Goal: Task Accomplishment & Management: Complete application form

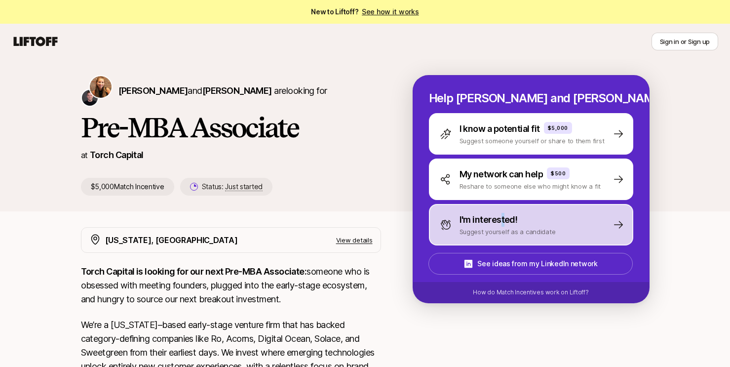
click at [502, 223] on p "I'm interested!" at bounding box center [489, 220] width 58 height 14
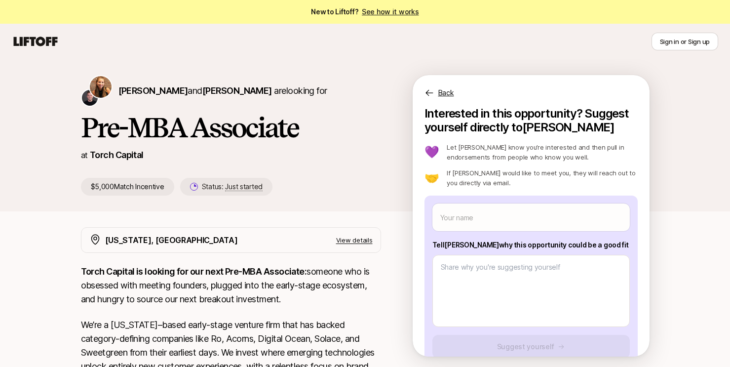
scroll to position [22, 0]
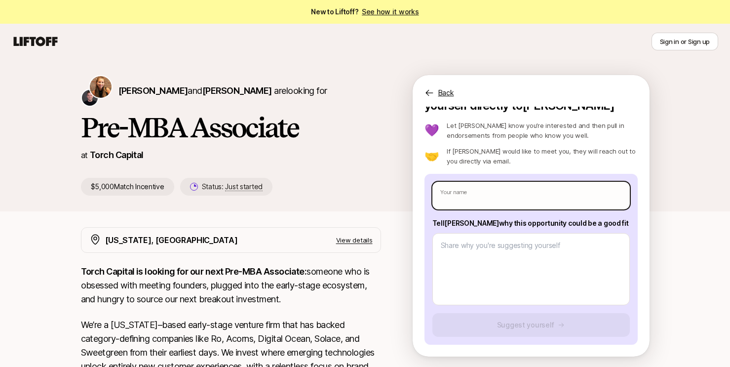
click at [500, 187] on input "text" at bounding box center [530, 196] width 197 height 28
type textarea "x"
type input "B"
type textarea "x"
type input "Be"
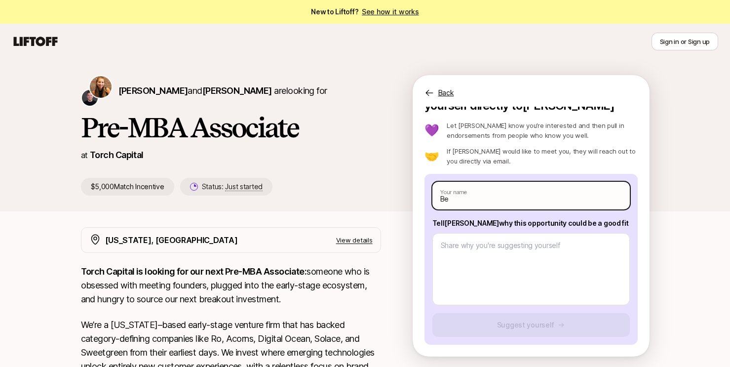
type textarea "x"
type input "Bes"
type textarea "x"
type input "[PERSON_NAME]"
type textarea "x"
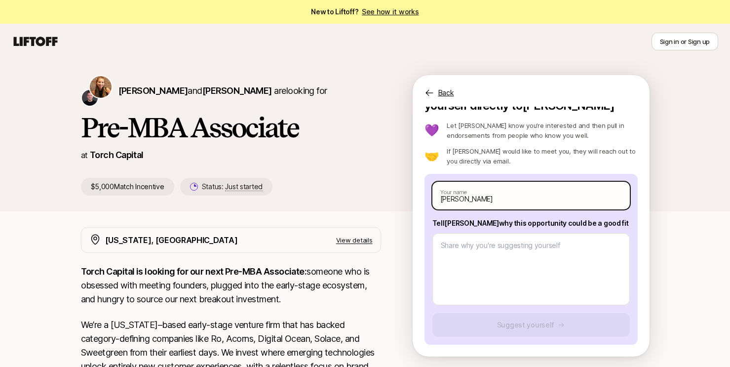
type input "[PERSON_NAME] M"
type textarea "x"
type input "[PERSON_NAME] Mo"
type textarea "x"
type input "[PERSON_NAME]"
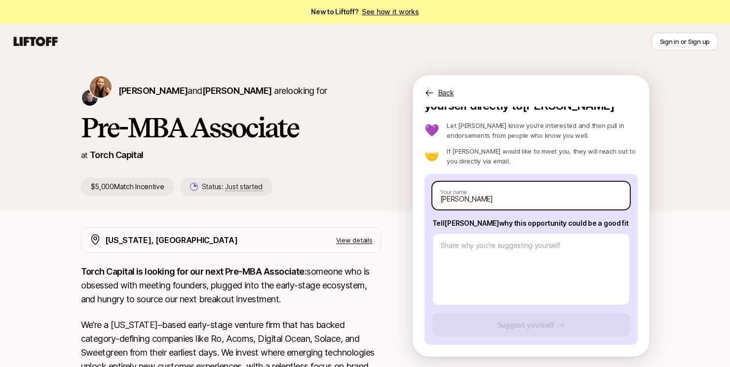
type textarea "x"
type input "[PERSON_NAME]"
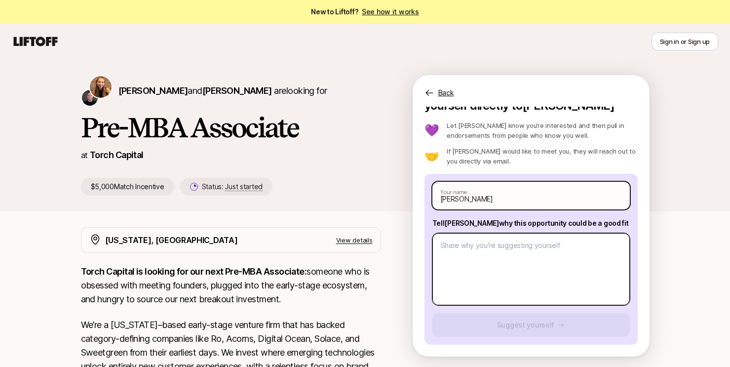
type textarea "x"
type textarea "I"
type textarea "x"
type textarea "I"
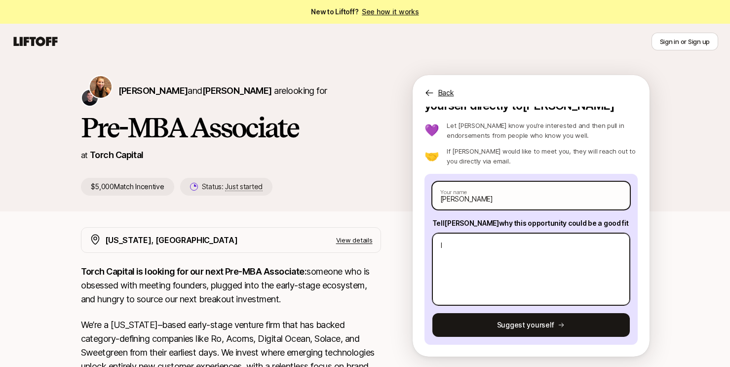
type textarea "x"
type textarea "I h"
type textarea "x"
type textarea "I ha"
type textarea "x"
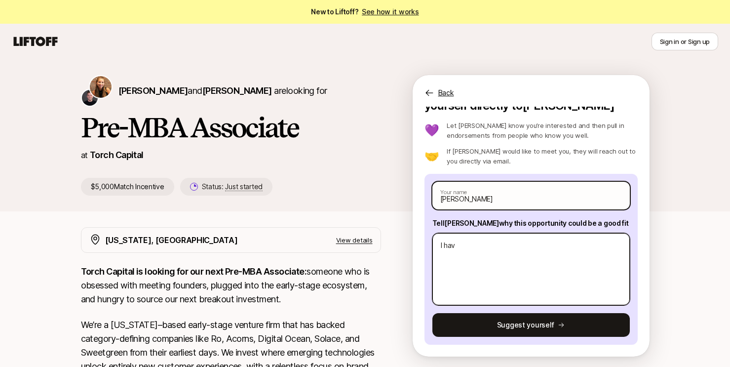
type textarea "I have"
type textarea "x"
type textarea "I have"
type textarea "x"
type textarea "I have b"
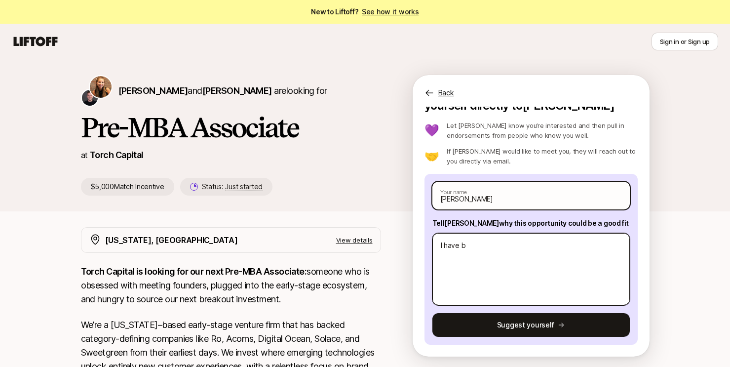
type textarea "x"
type textarea "I have be"
type textarea "x"
type textarea "I have bee"
type textarea "x"
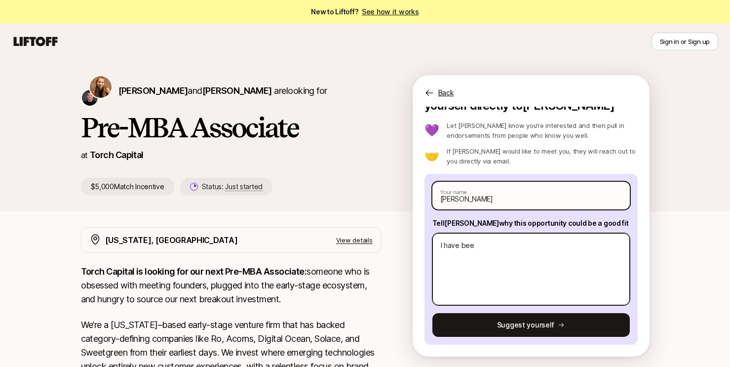
type textarea "I have been"
type textarea "x"
type textarea "I have been"
type textarea "x"
type textarea "I have been w"
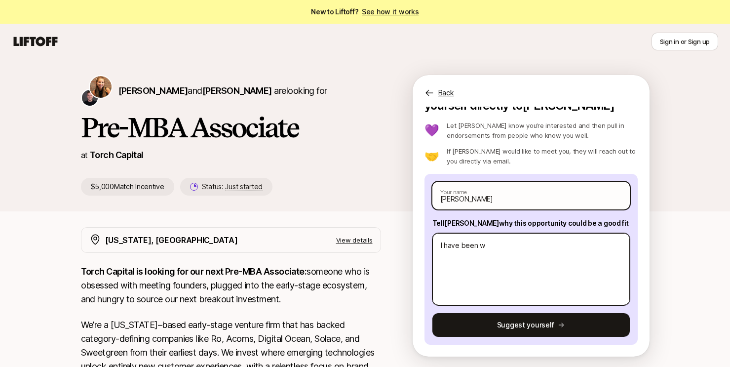
type textarea "x"
type textarea "I have been wo"
type textarea "x"
type textarea "I have been wor"
type textarea "x"
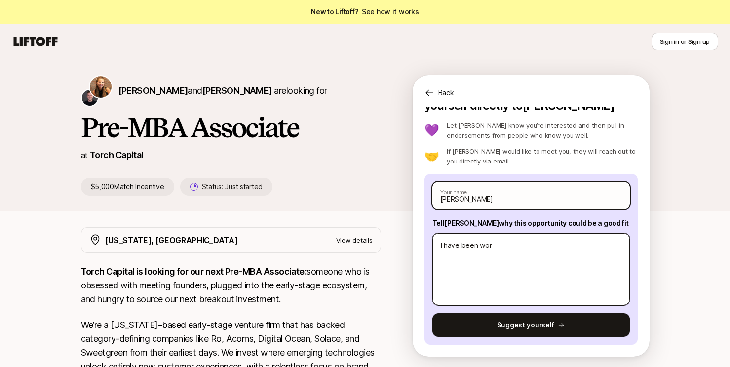
type textarea "I have been work"
type textarea "x"
type textarea "I have been worki"
type textarea "x"
type textarea "I have been working"
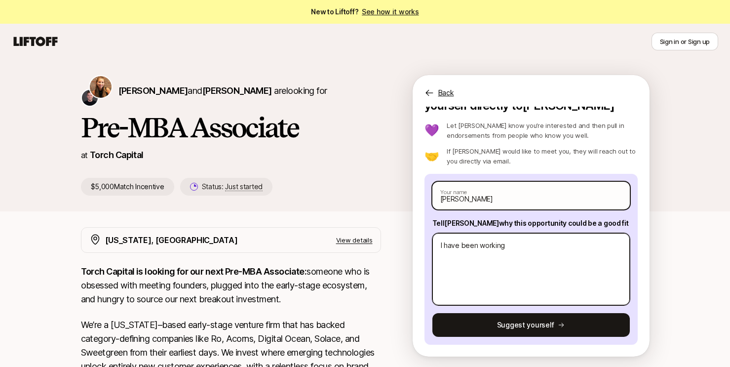
type textarea "x"
type textarea "I have been working"
type textarea "x"
type textarea "I have been working a"
type textarea "x"
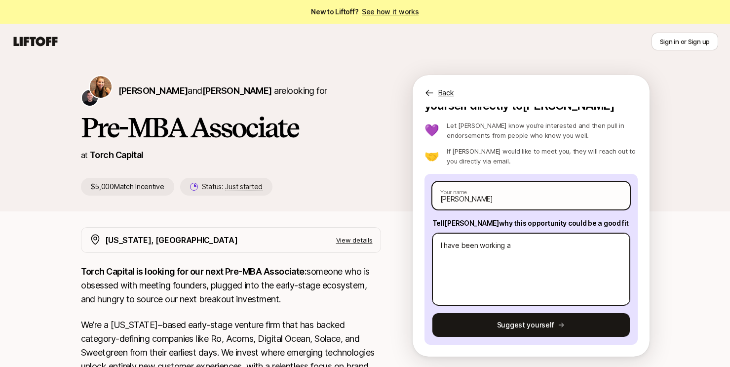
type textarea "I have been working at"
type textarea "x"
type textarea "I have been working at"
type textarea "x"
type textarea "I have been working at an"
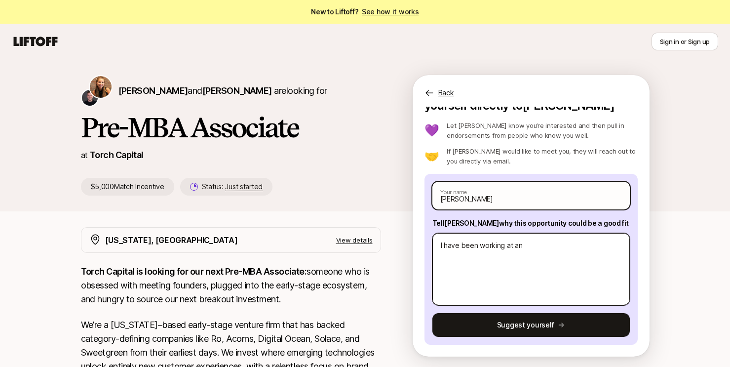
type textarea "x"
type textarea "I have been working at an"
type textarea "x"
type textarea "I have been working at an"
type textarea "x"
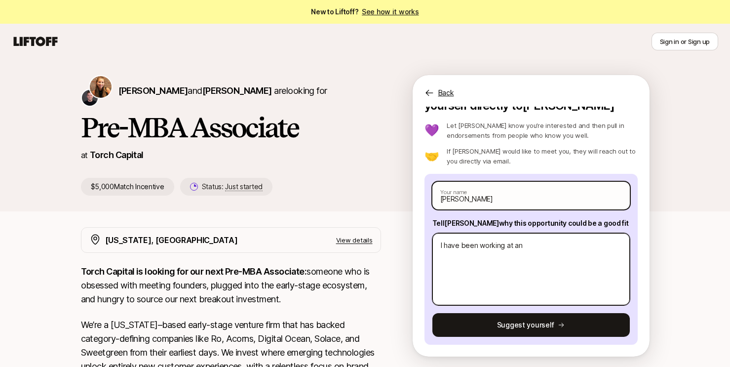
type textarea "I have been working at a"
type textarea "x"
type textarea "I have been working at"
type textarea "x"
type textarea "I have been working at"
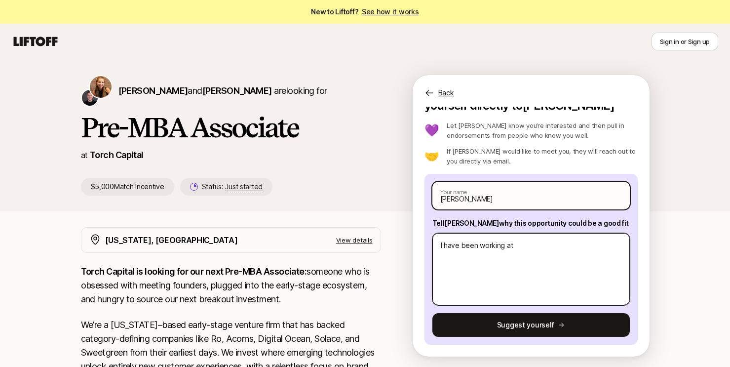
type textarea "x"
type textarea "I have been working a"
type textarea "x"
type textarea "I have been working"
type textarea "x"
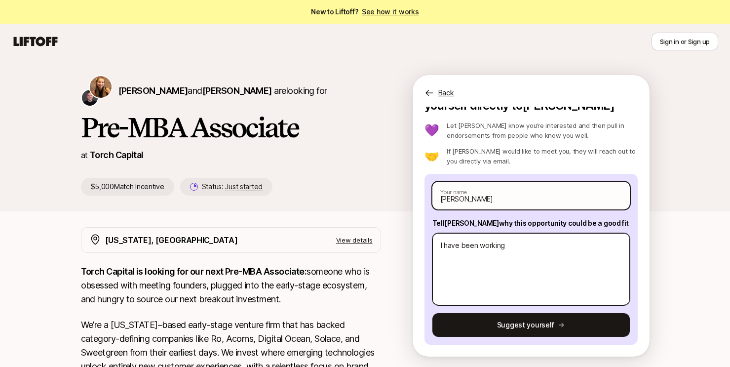
type textarea "I have been working a"
type textarea "x"
type textarea "I have been working as"
type textarea "x"
type textarea "I have been working as"
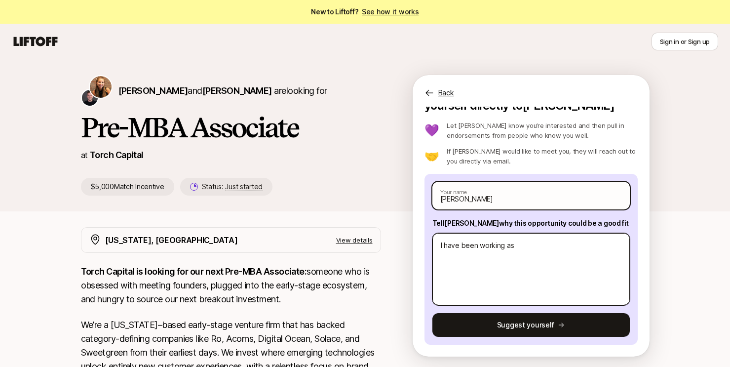
type textarea "x"
type textarea "I have been working as t"
type textarea "x"
type textarea "I have been working as the"
type textarea "x"
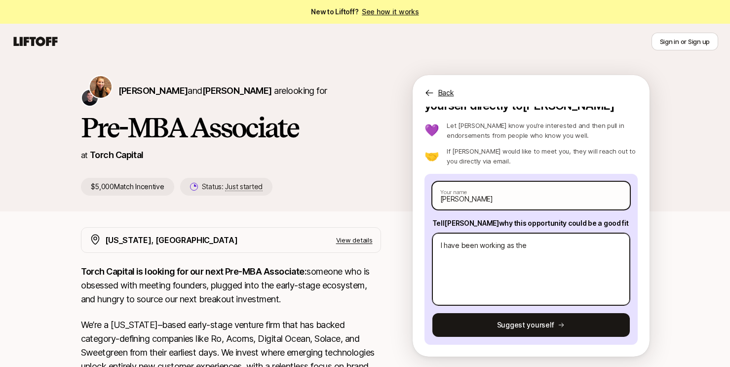
type textarea "I have been working as the"
type textarea "x"
type textarea "I have been working as the He"
type textarea "x"
type textarea "I have been working as the Hea"
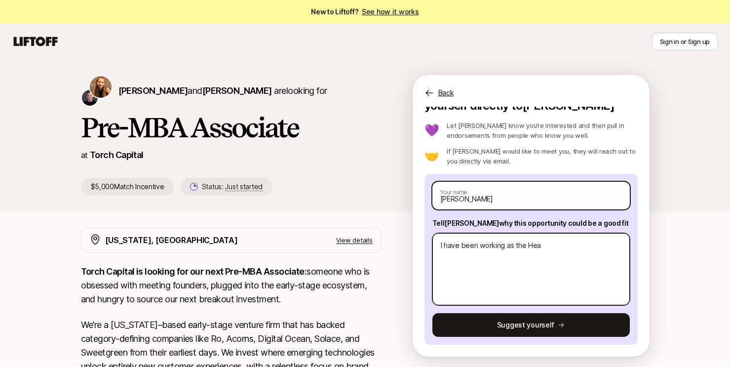
type textarea "x"
type textarea "I have been working as the Head"
type textarea "x"
type textarea "I have been working as the Head"
type textarea "x"
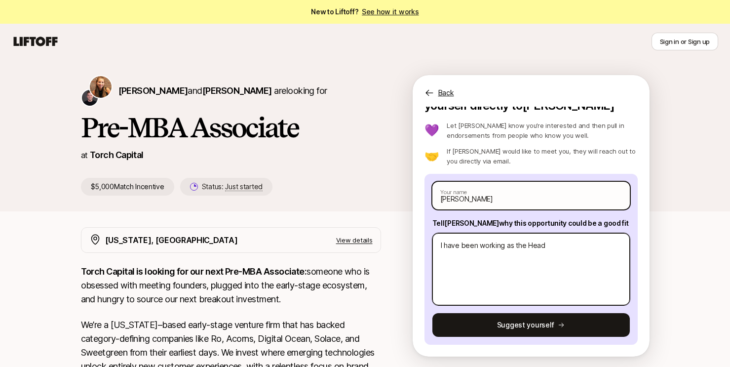
type textarea "I have been working as the Head o"
type textarea "x"
type textarea "I have been working as the Head of"
type textarea "x"
type textarea "I have been working as the Head of"
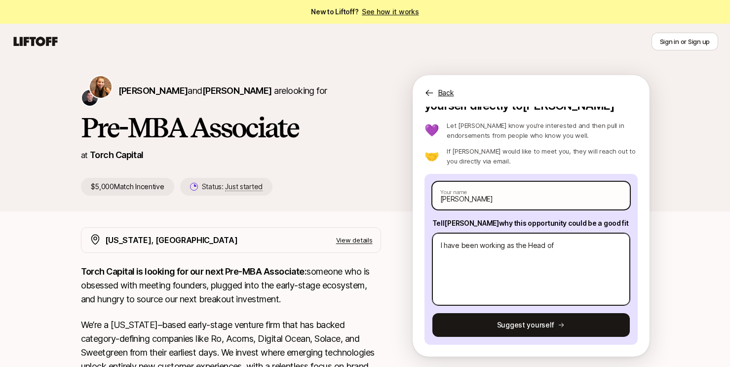
type textarea "x"
type textarea "I have been working as the Head of O"
type textarea "x"
type textarea "I have been working as the Head of Op"
type textarea "x"
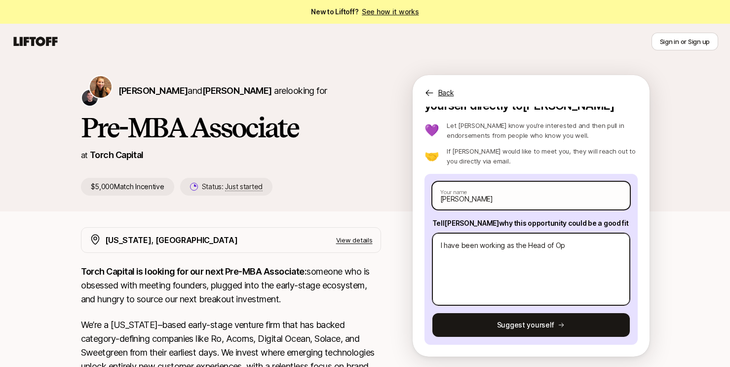
type textarea "I have been working as the Head of Ope"
type textarea "x"
type textarea "I have been working as the Head of Oper"
type textarea "x"
type textarea "I have been working as the Head of Opera"
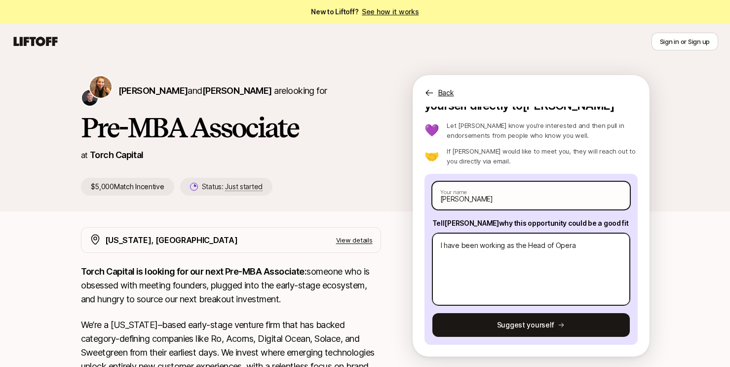
type textarea "x"
type textarea "I have been working as the Head of Operati"
type textarea "x"
type textarea "I have been working as the Head of Operatio"
type textarea "x"
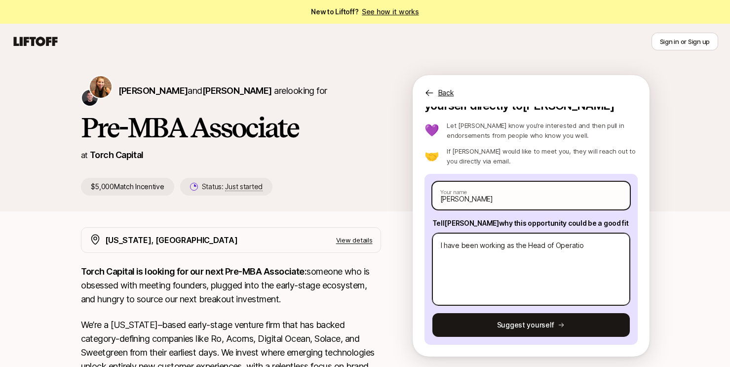
type textarea "I have been working as the Head of Operation"
type textarea "x"
type textarea "I have been working as the Head of Operations"
type textarea "x"
type textarea "I have been working as the Head of Operations"
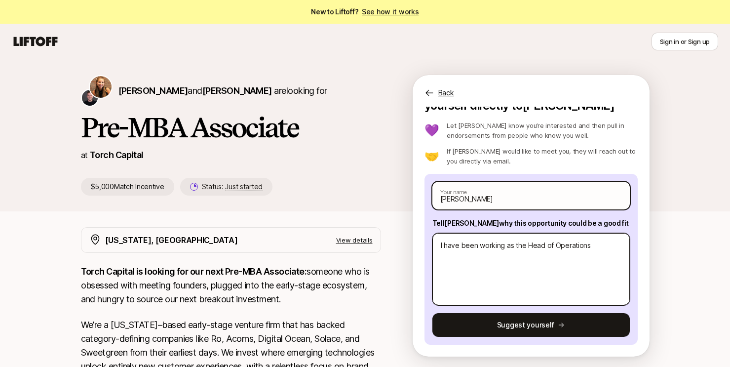
type textarea "x"
type textarea "I have been working as the Head of Operations a"
type textarea "x"
type textarea "I have been working as the Head of Operations at"
type textarea "x"
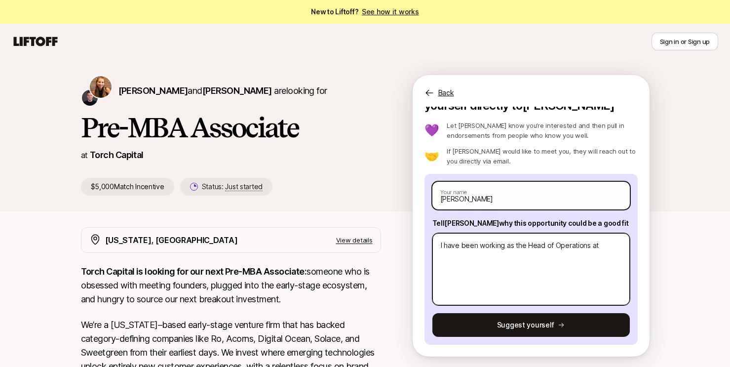
type textarea "I have been working as the Head of Operations at a"
type textarea "x"
type textarea "I have been working as the Head of Operations at a"
type textarea "x"
type textarea "I have been working as the Head of Operations at a si"
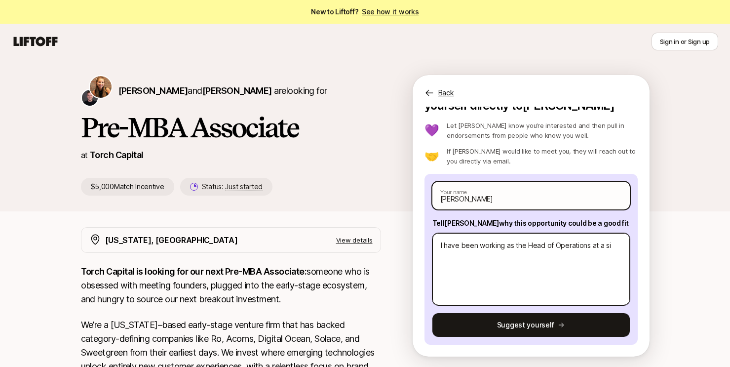
type textarea "x"
type textarea "I have been working as the Head of Operations at a sin"
type textarea "x"
type textarea "I have been working as the Head of Operations at a sing"
type textarea "x"
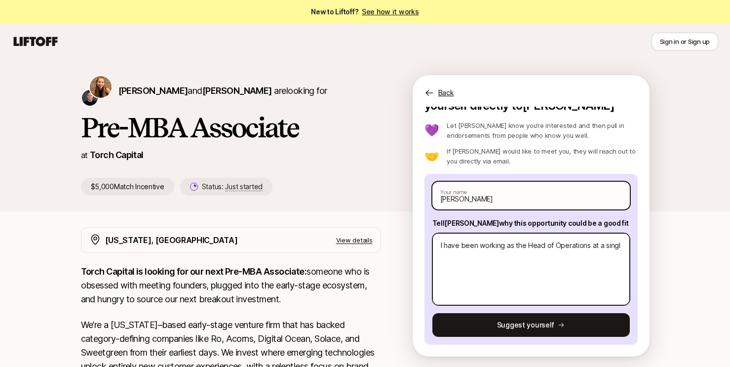
type textarea "I have been working as the Head of Operations at a single"
type textarea "x"
type textarea "I have been working as the Head of Operations at a single"
type textarea "x"
type textarea "I have been working as the Head of Operations at a single L"
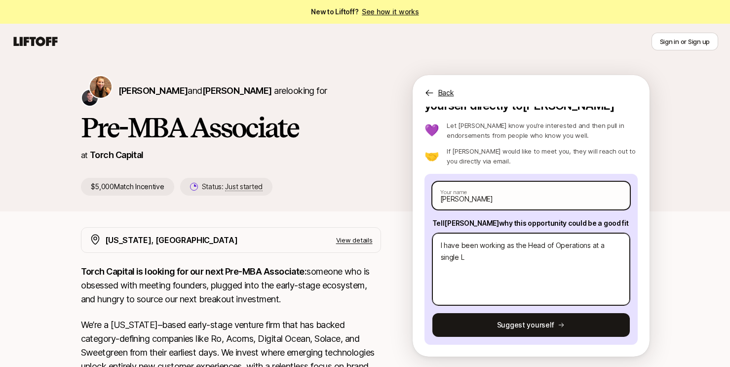
type textarea "x"
type textarea "I have been working as the Head of Operations at a single LP"
type textarea "x"
type textarea "I have been working as the Head of Operations at a single LP f"
type textarea "x"
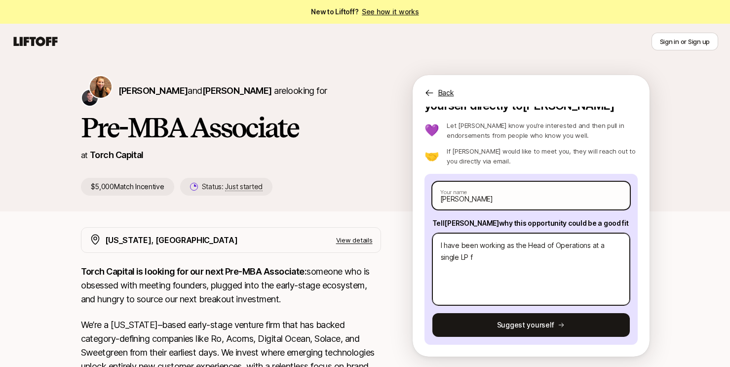
type textarea "I have been working as the Head of Operations at a single LP fa"
type textarea "x"
type textarea "I have been working as the Head of Operations at a single LP fam"
type textarea "x"
type textarea "I have been working as the Head of Operations at a single LP fami"
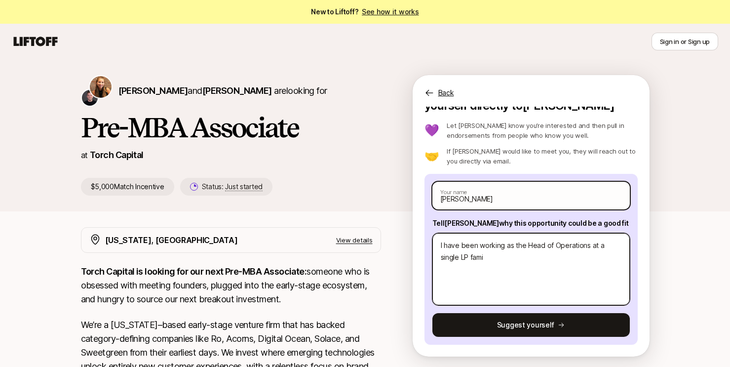
type textarea "x"
type textarea "I have been working as the Head of Operations at a single LP famil"
type textarea "x"
type textarea "I have been working as the Head of Operations at a single LP family"
type textarea "x"
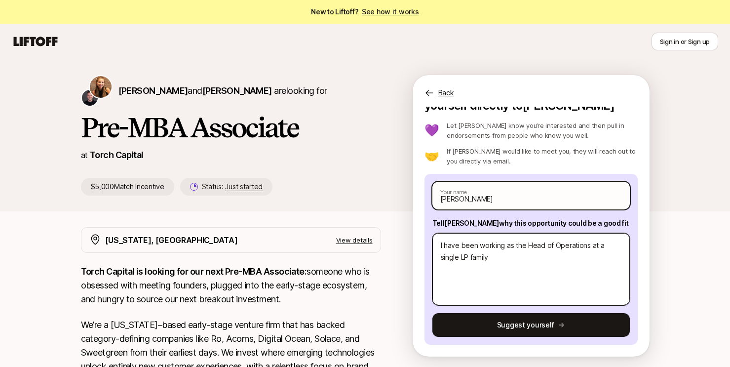
type textarea "I have been working as the Head of Operations at a single LP family"
type textarea "x"
type textarea "I have been working as the Head of Operations at a single LP family o"
type textarea "x"
type textarea "I have been working as the Head of Operations at a single LP family op"
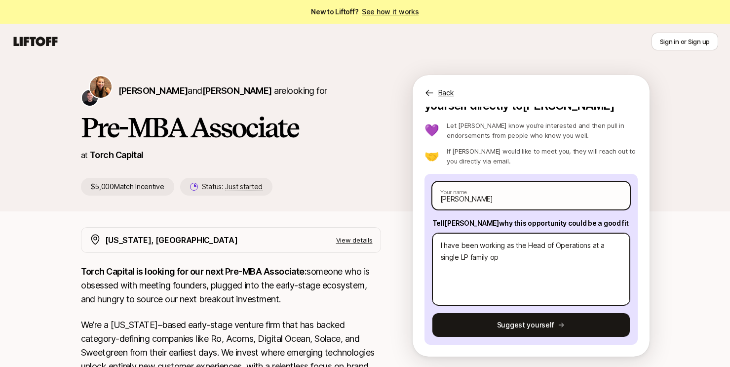
type textarea "x"
type textarea "I have been working as the Head of Operations at a single LP family ope"
type textarea "x"
type textarea "I have been working as the Head of Operations at a single LP family oper"
type textarea "x"
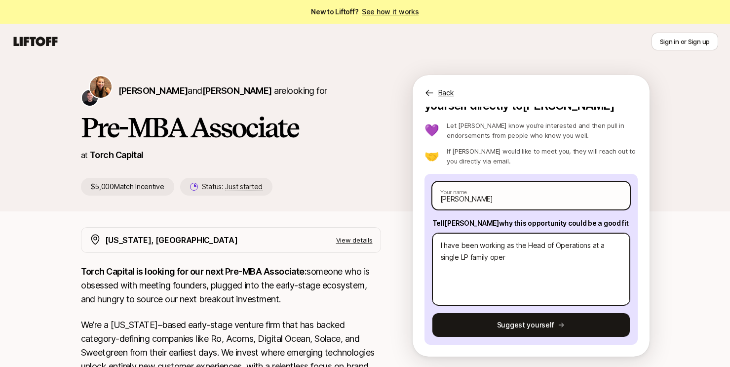
type textarea "I have been working as the Head of Operations at a single LP family opera"
type textarea "x"
type textarea "I have been working as the Head of Operations at a single LP family operat"
type textarea "x"
type textarea "I have been working as the Head of Operations at a single LP family operati"
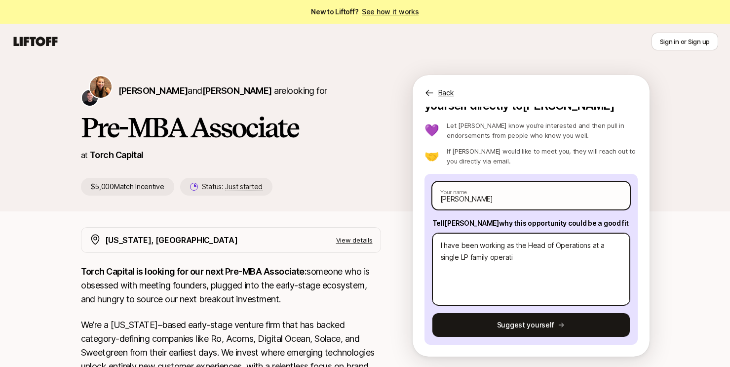
type textarea "x"
type textarea "I have been working as the Head of Operations at a single LP family operatio"
type textarea "x"
type textarea "I have been working as the Head of Operations at a single LP family operation"
type textarea "x"
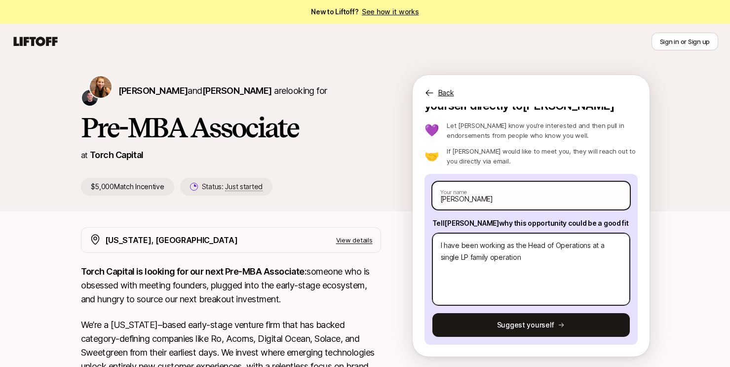
type textarea "I have been working as the Head of Operations at a single LP family operations"
type textarea "x"
type textarea "I have been working as the Head of Operations at a single LP family operations"
type textarea "x"
type textarea "I have been working as the Head of Operations at a single LP family operations …"
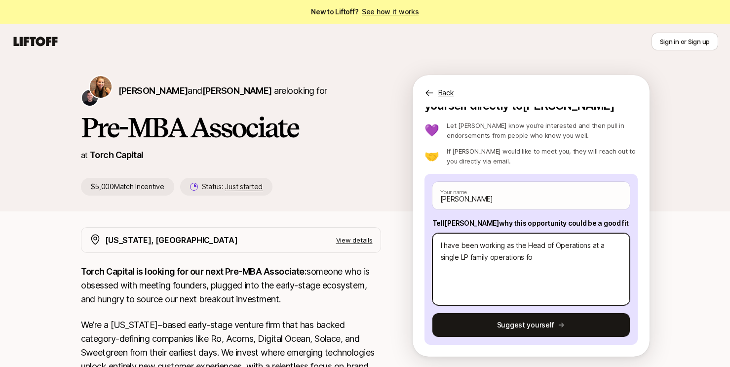
type textarea "x"
type textarea "I have been working as the Head of Operations at a single LP family operations …"
type textarea "x"
type textarea "I have been working as the Head of Operations at a single LP family operations …"
type textarea "x"
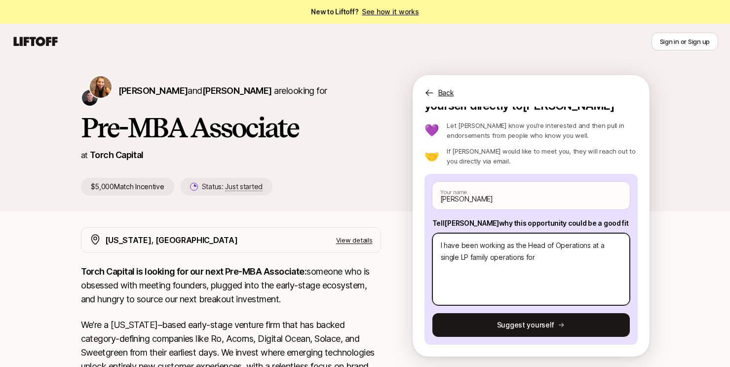
type textarea "I have been working as the Head of Operations at a single LP family operations …"
type textarea "x"
type textarea "I have been working as the Head of Operations at a single LP family operations …"
type textarea "x"
type textarea "I have been working as the Head of Operations at a single LP family operations …"
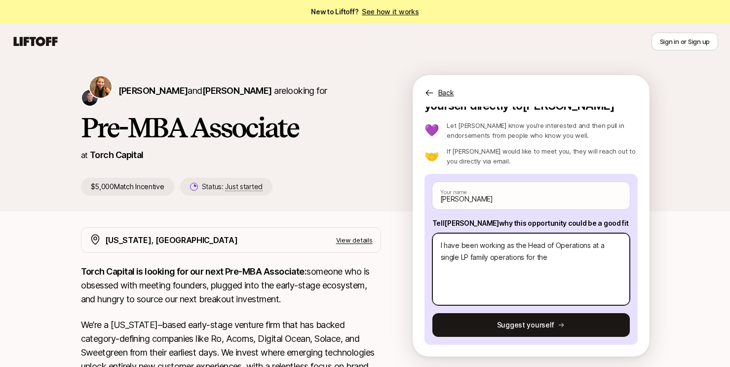
type textarea "x"
type textarea "I have been working as the Head of Operations at a single LP family operations …"
type textarea "x"
type textarea "I have been working as the Head of Operations at a single LP family operations …"
type textarea "x"
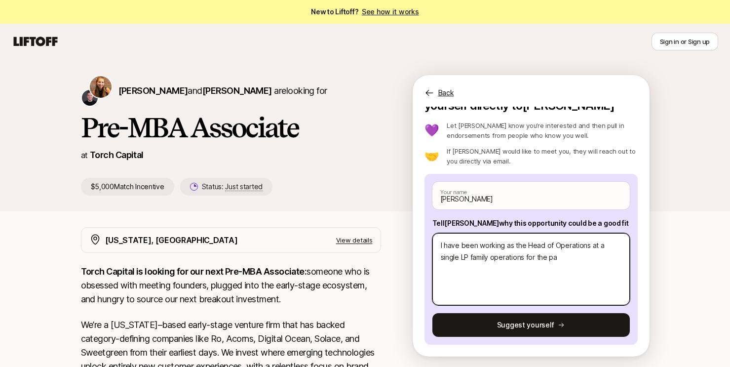
type textarea "I have been working as the Head of Operations at a single LP family operations …"
type textarea "x"
type textarea "I have been working as the Head of Operations at a single LP family operations …"
type textarea "x"
type textarea "I have been working as the Head of Operations at a single LP family operations …"
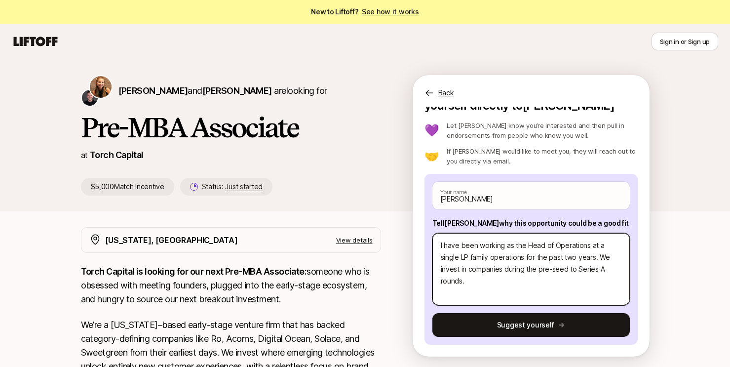
click at [507, 271] on textarea "I have been working as the Head of Operations at a single LP family operations …" at bounding box center [530, 269] width 197 height 72
click at [605, 270] on textarea "I have been working as the Head of Operations at a single LP family operations …" at bounding box center [530, 269] width 197 height 72
click at [517, 269] on textarea "I have been working as the Head of Operations at a single LP family operations …" at bounding box center [530, 269] width 197 height 72
click at [606, 268] on textarea "I have been working as the Head of Operations at a single LP family operations …" at bounding box center [530, 269] width 197 height 72
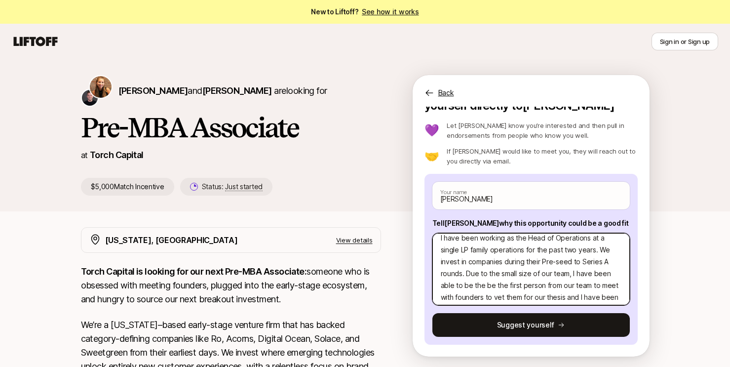
scroll to position [0, 0]
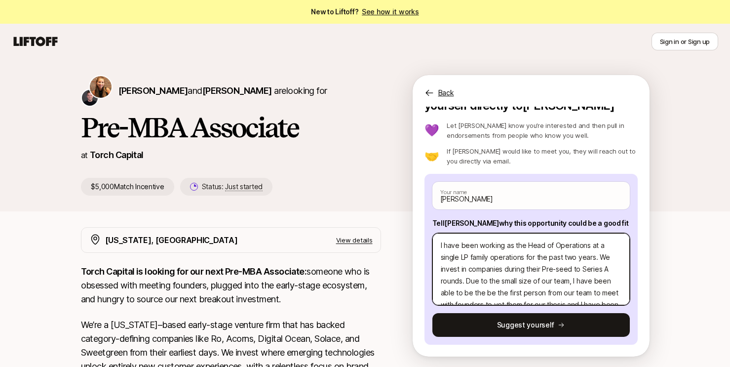
drag, startPoint x: 545, startPoint y: 296, endPoint x: 434, endPoint y: 234, distance: 127.1
click at [434, 234] on textarea "I have been working as the Head of Operations at a single LP family operations …" at bounding box center [530, 269] width 197 height 72
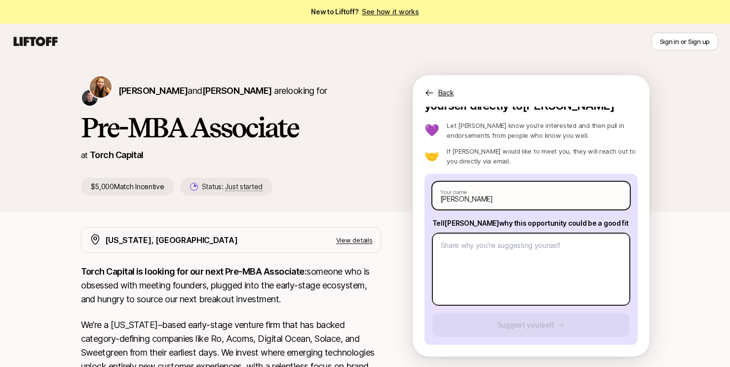
paste textarea "I have served as Head of Operations at a single-LP family office for the past t…"
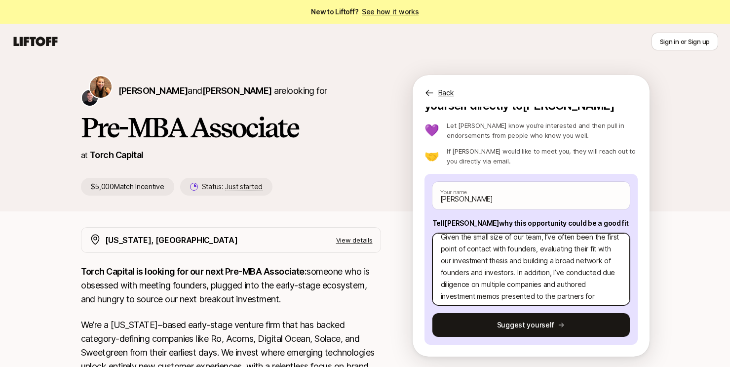
scroll to position [47, 0]
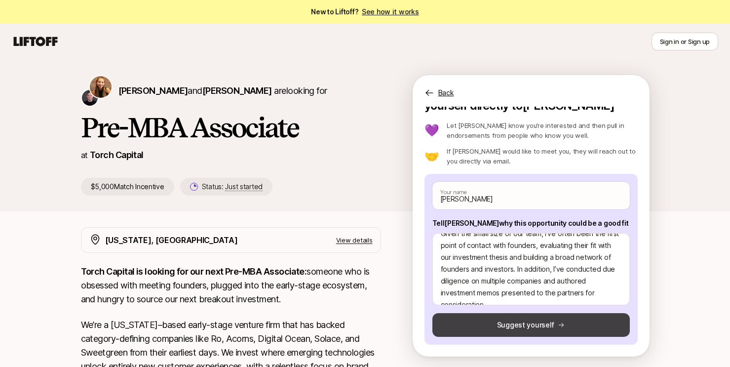
click at [534, 322] on button "Suggest yourself" at bounding box center [530, 325] width 197 height 24
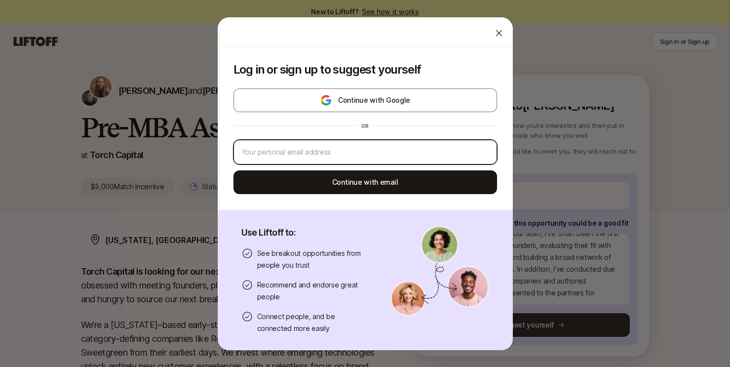
click at [389, 148] on input "email" at bounding box center [365, 152] width 247 height 12
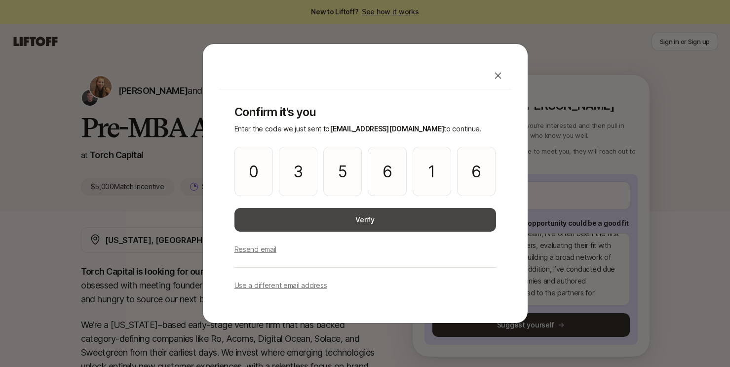
click at [313, 218] on button "Verify" at bounding box center [365, 220] width 262 height 24
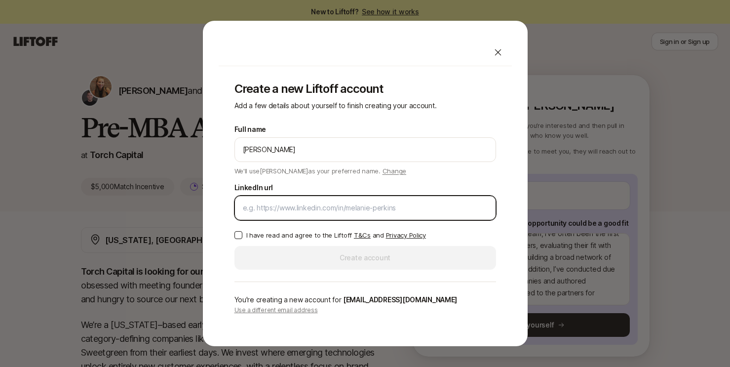
paste input "[URL][DOMAIN_NAME][PERSON_NAME]"
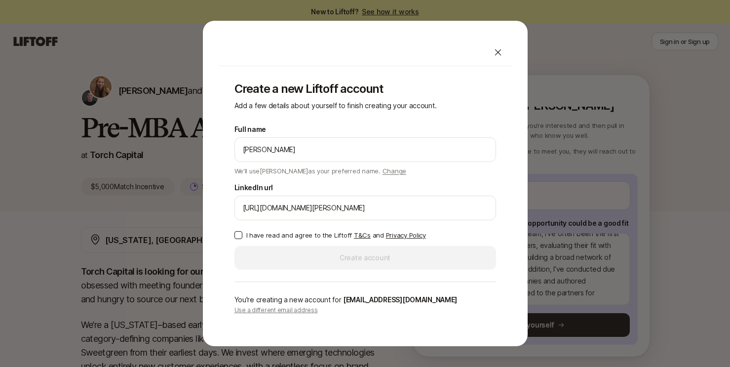
click at [240, 232] on button "I have read and agree to the Liftoff T&Cs and Privacy Policy" at bounding box center [238, 235] width 8 height 8
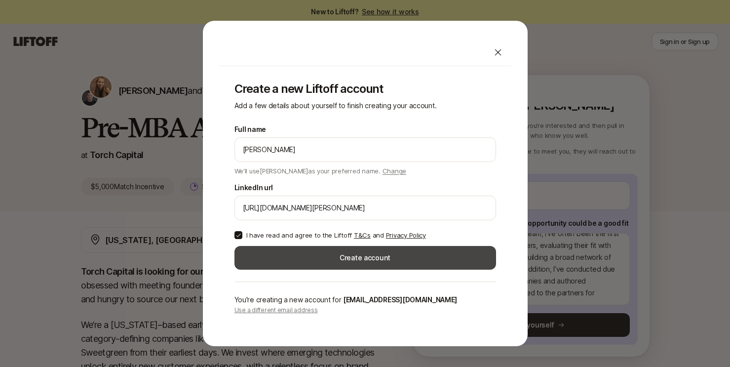
click at [266, 255] on button "Create account" at bounding box center [365, 258] width 262 height 24
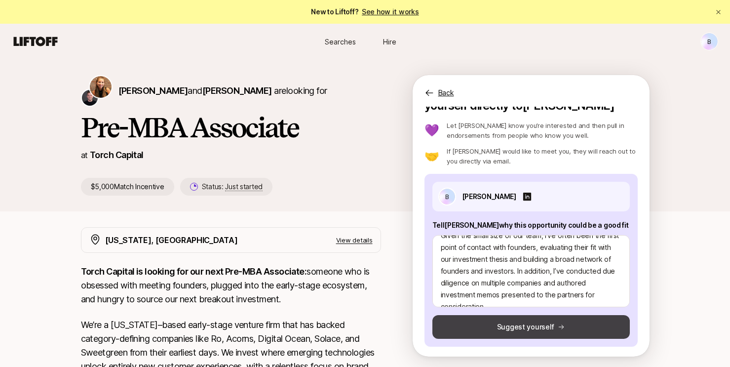
click at [476, 322] on button "Suggest yourself" at bounding box center [530, 327] width 197 height 24
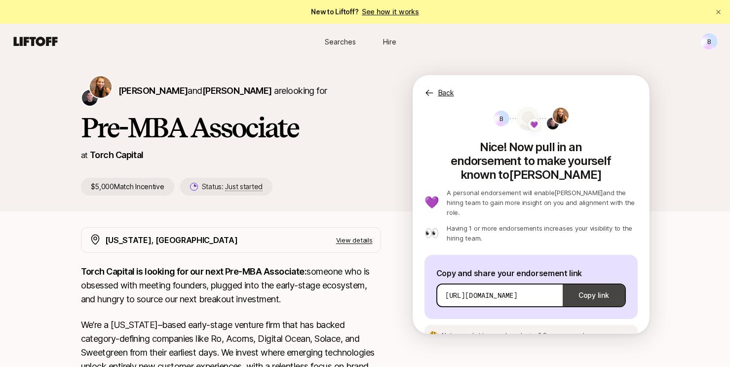
click at [609, 281] on button "Copy link" at bounding box center [594, 295] width 62 height 28
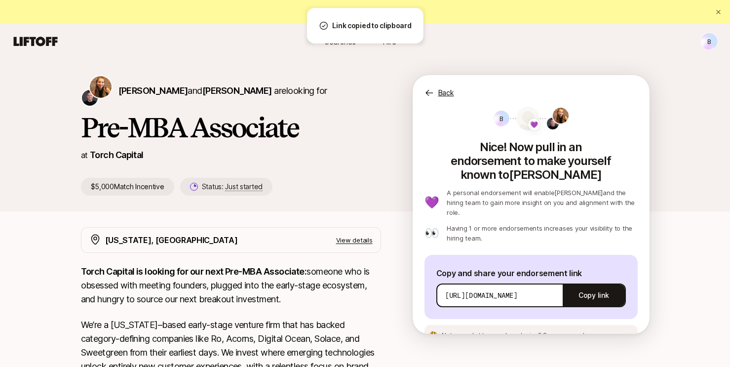
click at [558, 331] on span "See an example message" at bounding box center [580, 334] width 74 height 7
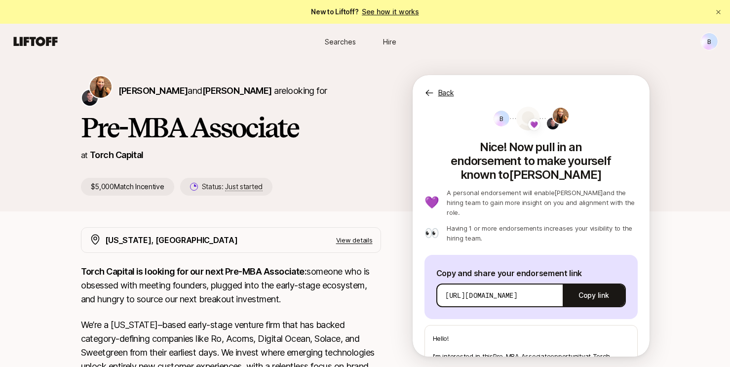
scroll to position [151, 0]
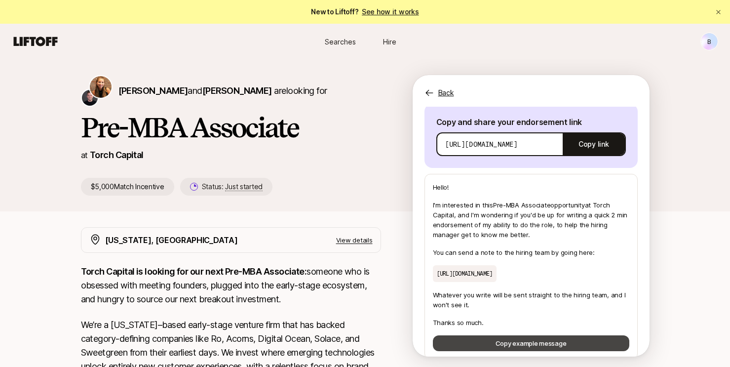
click at [479, 335] on button "Copy example message" at bounding box center [531, 343] width 196 height 16
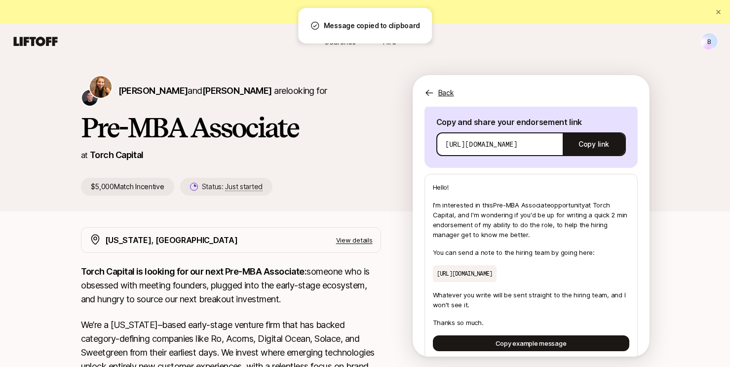
scroll to position [0, 0]
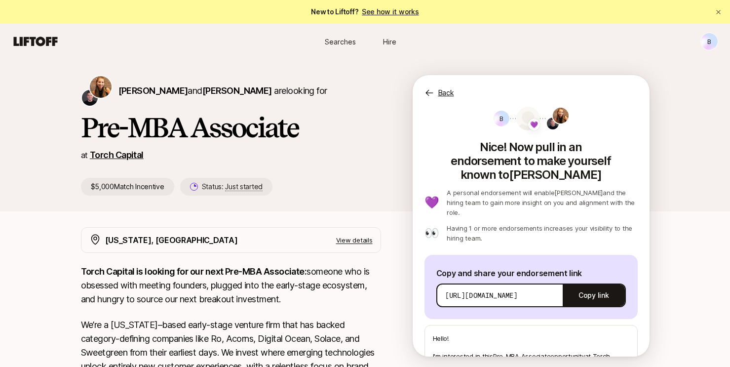
click at [127, 153] on link "Torch Capital" at bounding box center [117, 155] width 54 height 10
click at [132, 93] on span "[PERSON_NAME]" at bounding box center [153, 90] width 70 height 10
click at [209, 89] on span "[PERSON_NAME]" at bounding box center [237, 90] width 70 height 10
